Goal: Communication & Community: Answer question/provide support

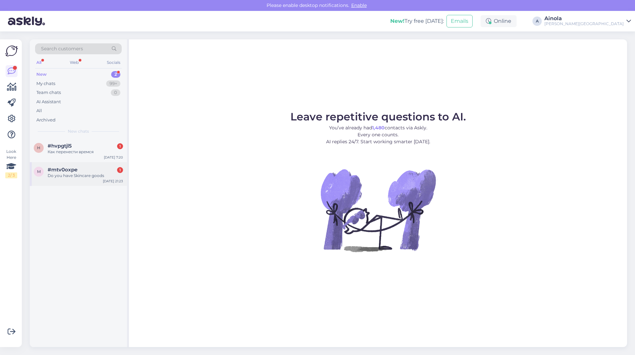
click at [99, 175] on div "Do you have Skincare goods" at bounding box center [85, 176] width 75 height 6
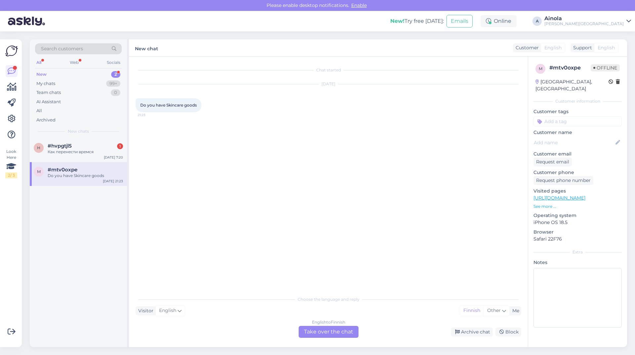
click at [347, 336] on div "English to Finnish Take over the chat" at bounding box center [329, 332] width 60 height 12
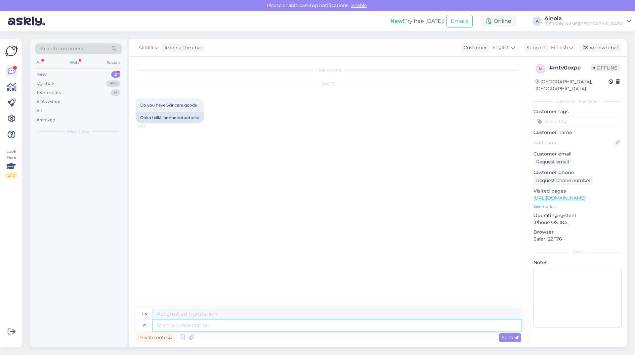
click at [342, 330] on textarea at bounding box center [337, 325] width 368 height 11
type textarea "Hei, kyllä m"
type textarea "Hello,"
type textarea "Hei, kyllä meiltä"
type textarea "Hi, yes"
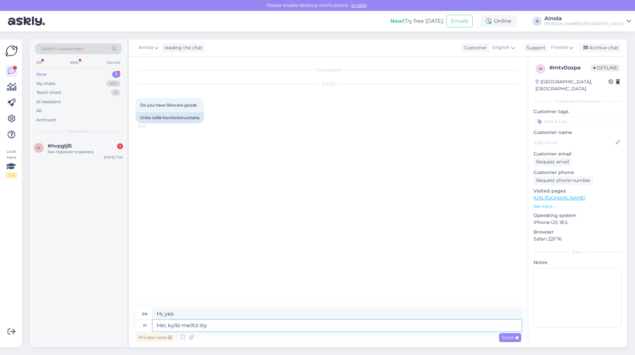
type textarea "Hei, kyllä meiltä löyt"
type textarea "Hi, yes from us"
type textarea "Hei, kyllä meiltä löytyy h"
type textarea "Hi, yes we have it."
type textarea "Hei, kyllä meiltä löytyy ihonhoitotuotteita :)"
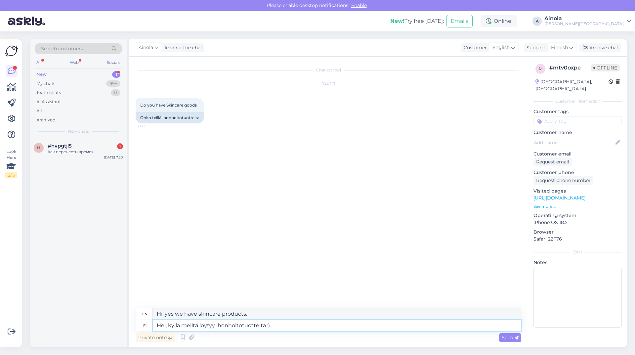
type textarea "Hi, yes we have skincare products :)"
type textarea "Hei, kyllä meiltä löytyy ihonhoitotuotteita :)"
click at [506, 339] on span "Send" at bounding box center [510, 337] width 17 height 6
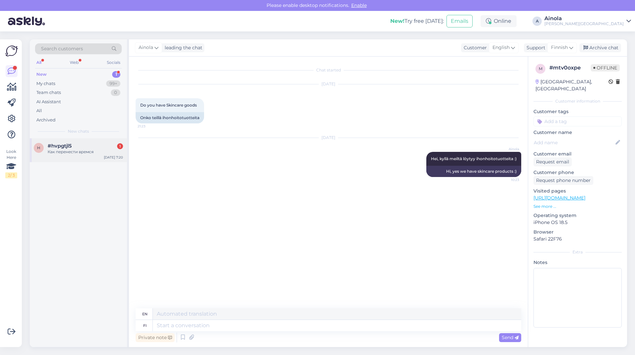
click at [78, 151] on div "Как перенести времся" at bounding box center [85, 152] width 75 height 6
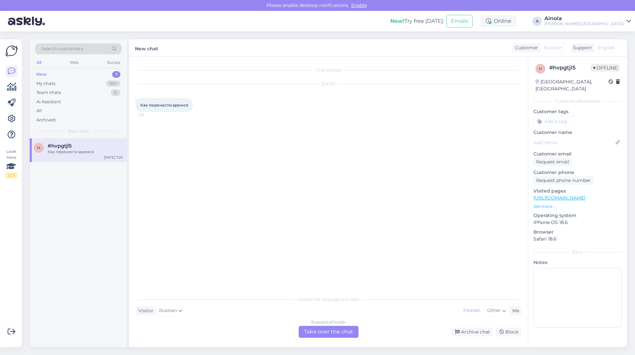
click at [339, 330] on div "Russian to Finnish Take over the chat" at bounding box center [329, 332] width 60 height 12
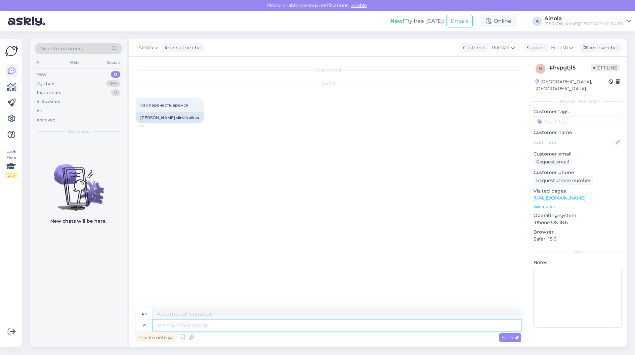
click at [223, 327] on textarea at bounding box center [337, 325] width 368 height 11
type textarea "Saanko numerosi nii"
type textarea "Могу ли я узнать ваш номер?"
type textarea "Saanko numerosi niin"
type textarea "Могу ли я"
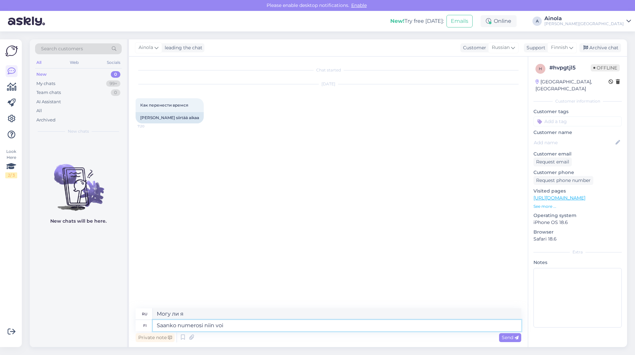
type textarea "Saanko numerosi niin voin"
type textarea "Могу ли я получить ваш номер телефона?"
type textarea "Saanko numerosi niin voin"
type textarea "Могу ли я получить ваш номер, чтобы я мог"
type textarea "Saanko numerosi niin voin auttaa si"
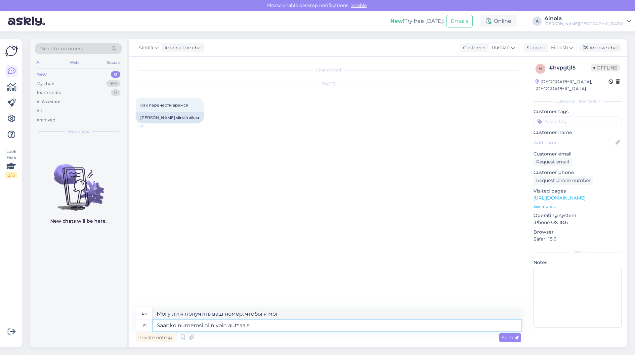
type textarea "Могу ли я получить ваш номер телефона, чтобы я мог помочь?"
type textarea "Saanko numerosi niin voin auttaa sinua tätä"
type textarea "Могу ли я получить ваш номер телефона, чтобы я мог вам помочь?"
type textarea "Saanko numerosi niin voin auttaa sinua tätä kautta"
click at [507, 337] on span "Send" at bounding box center [510, 337] width 17 height 6
